Goal: Information Seeking & Learning: Learn about a topic

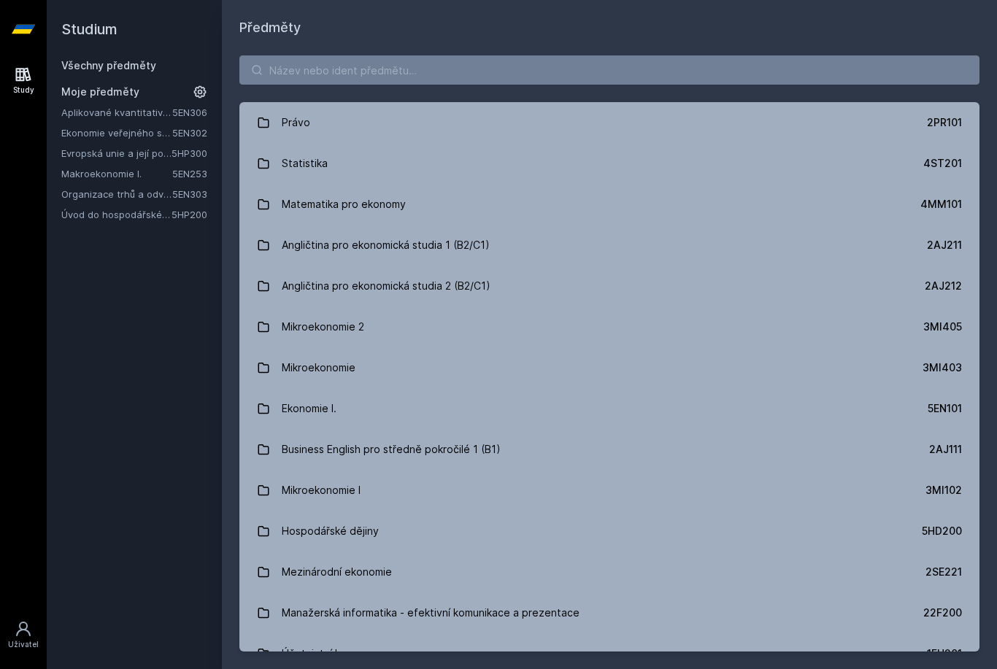
click at [120, 130] on link "Ekonomie veřejného sektoru" at bounding box center [116, 132] width 111 height 15
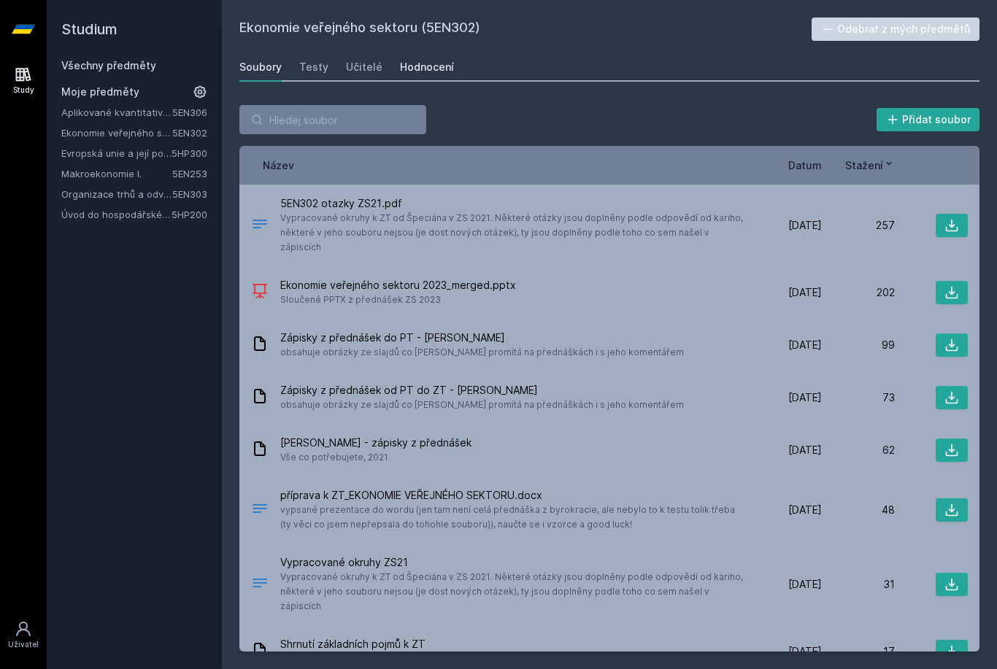
click at [414, 66] on div "Hodnocení" at bounding box center [427, 67] width 54 height 15
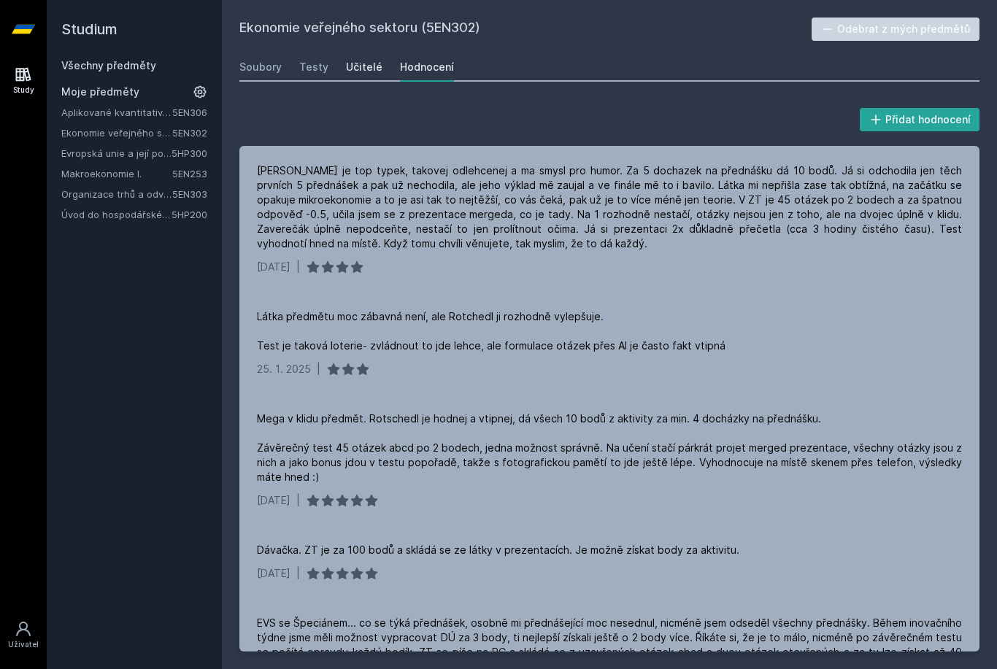
click at [360, 74] on link "Učitelé" at bounding box center [364, 67] width 36 height 29
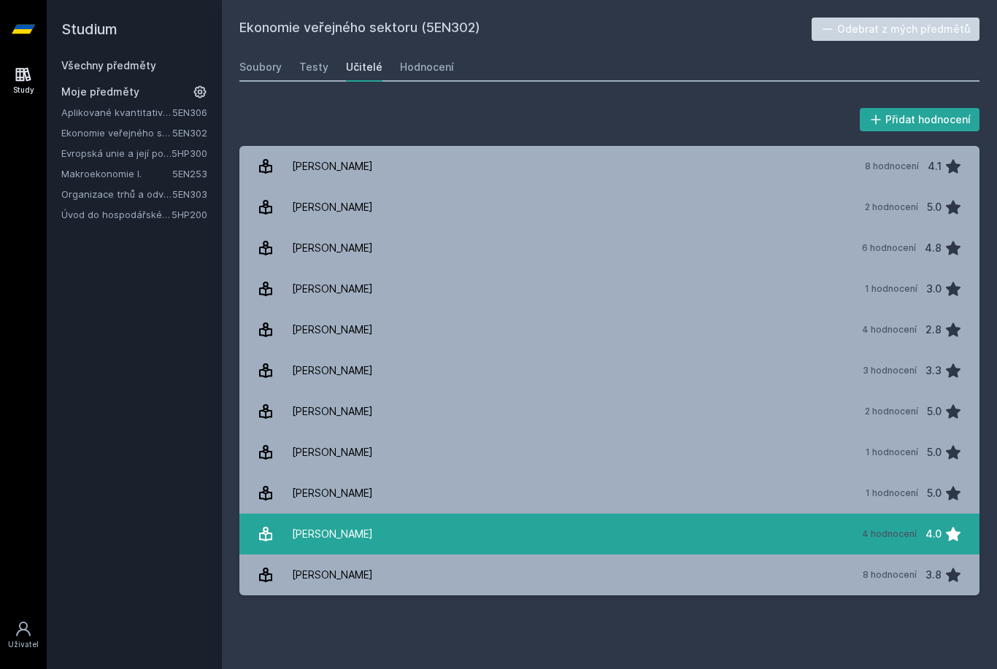
click at [402, 546] on link "[PERSON_NAME] 4 hodnocení 4.0" at bounding box center [609, 534] width 740 height 41
